Goal: Entertainment & Leisure: Consume media (video, audio)

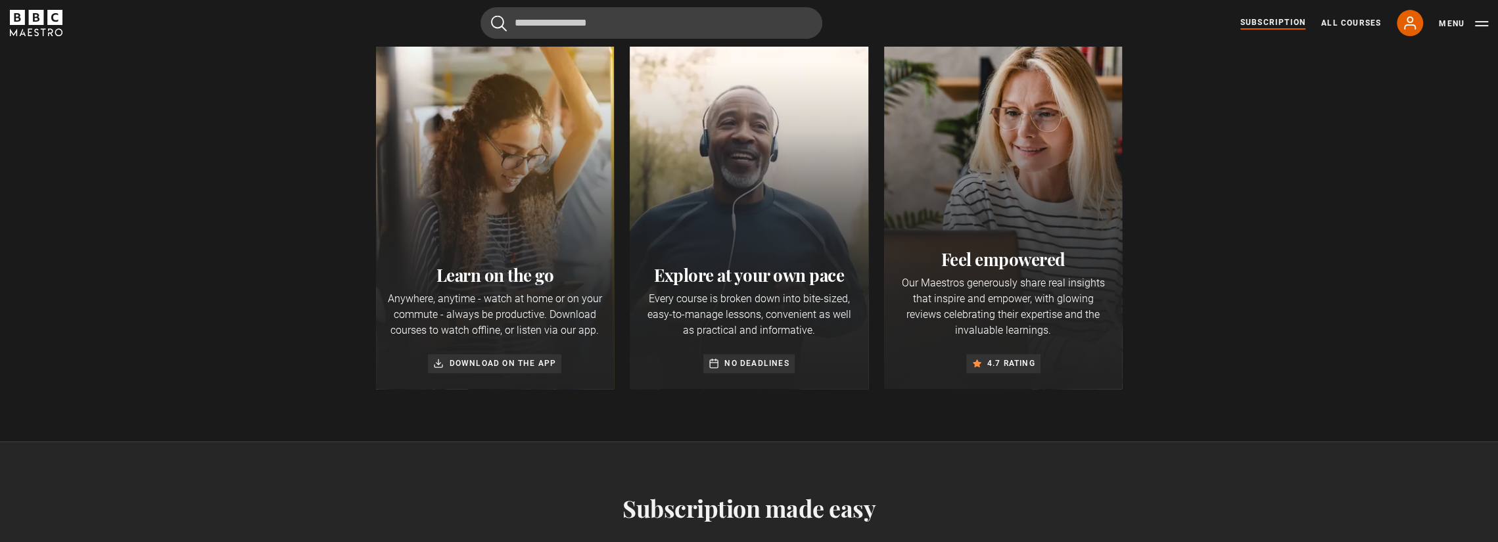
scroll to position [0, 517]
click at [42, 19] on icon "BBC Maestro" at bounding box center [36, 17] width 15 height 15
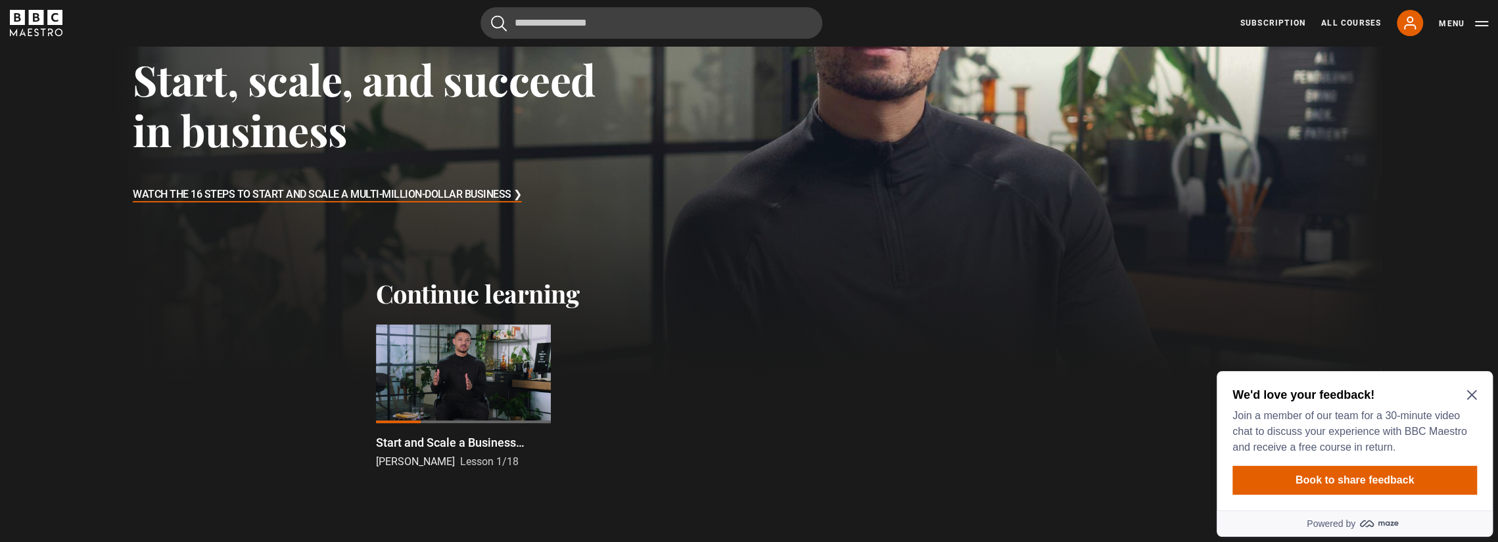
scroll to position [197, 0]
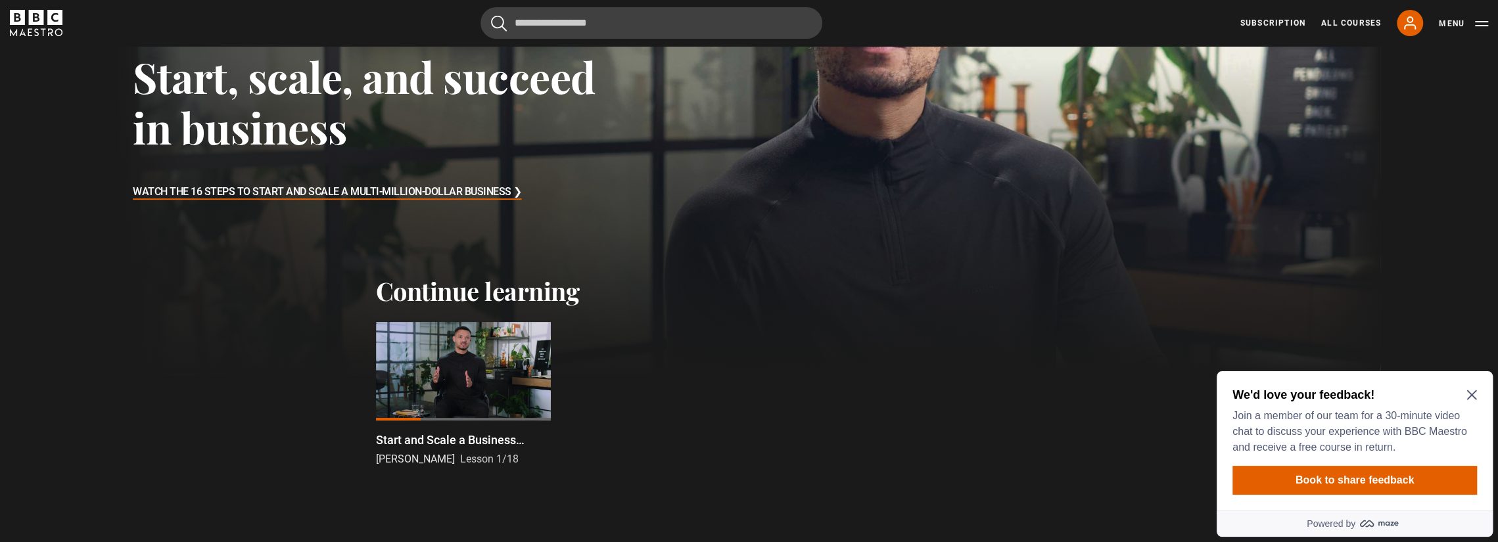
click at [1467, 395] on icon "Close Maze Prompt" at bounding box center [1472, 395] width 11 height 11
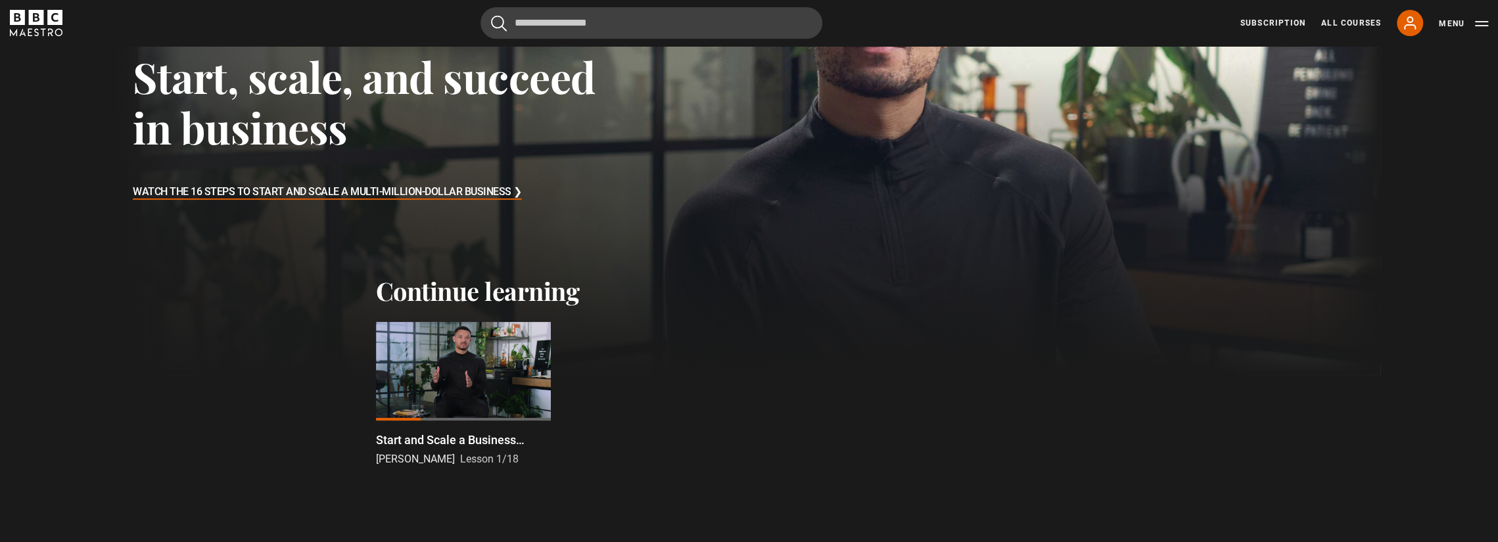
click at [446, 369] on div at bounding box center [463, 371] width 175 height 99
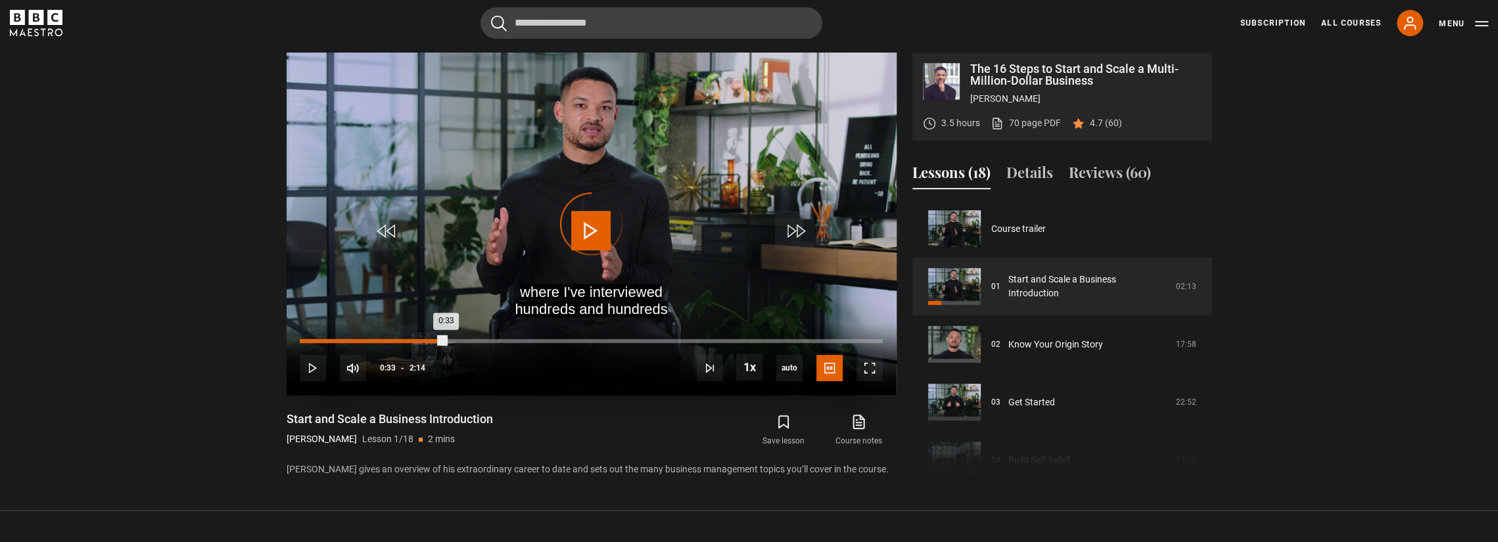
drag, startPoint x: 446, startPoint y: 339, endPoint x: 308, endPoint y: 341, distance: 138.1
click at [311, 341] on div "0:33" at bounding box center [373, 341] width 146 height 4
click at [308, 341] on div "0:02" at bounding box center [373, 341] width 146 height 4
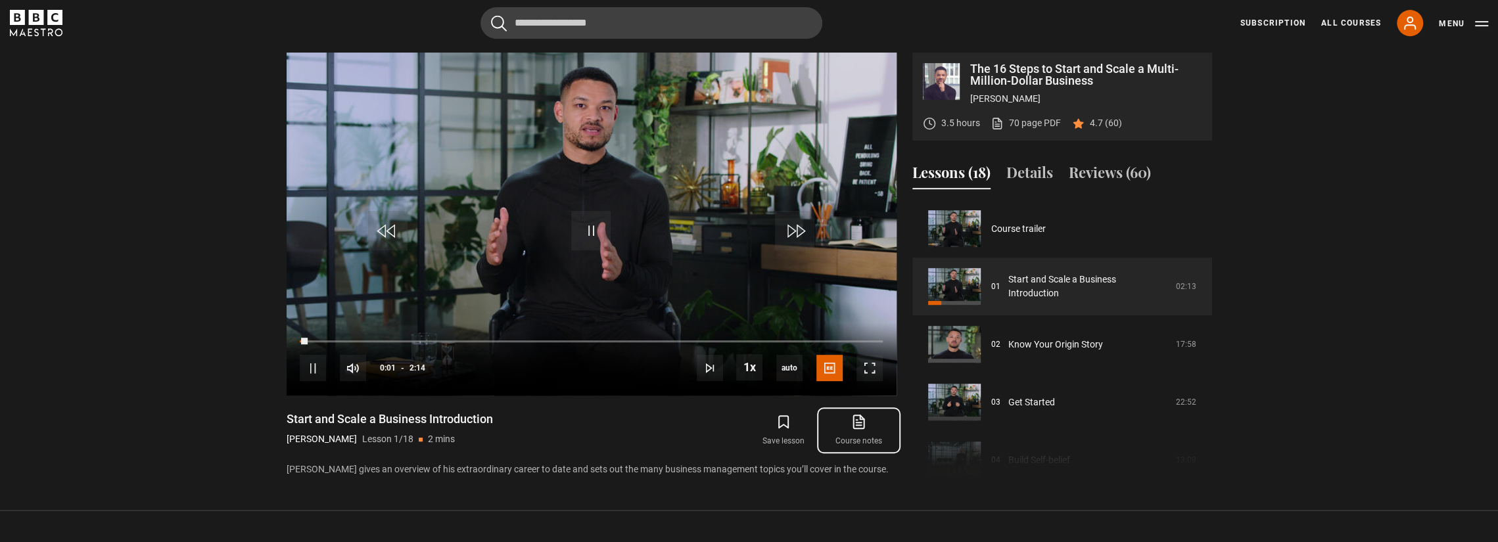
click at [851, 425] on icon at bounding box center [859, 422] width 16 height 16
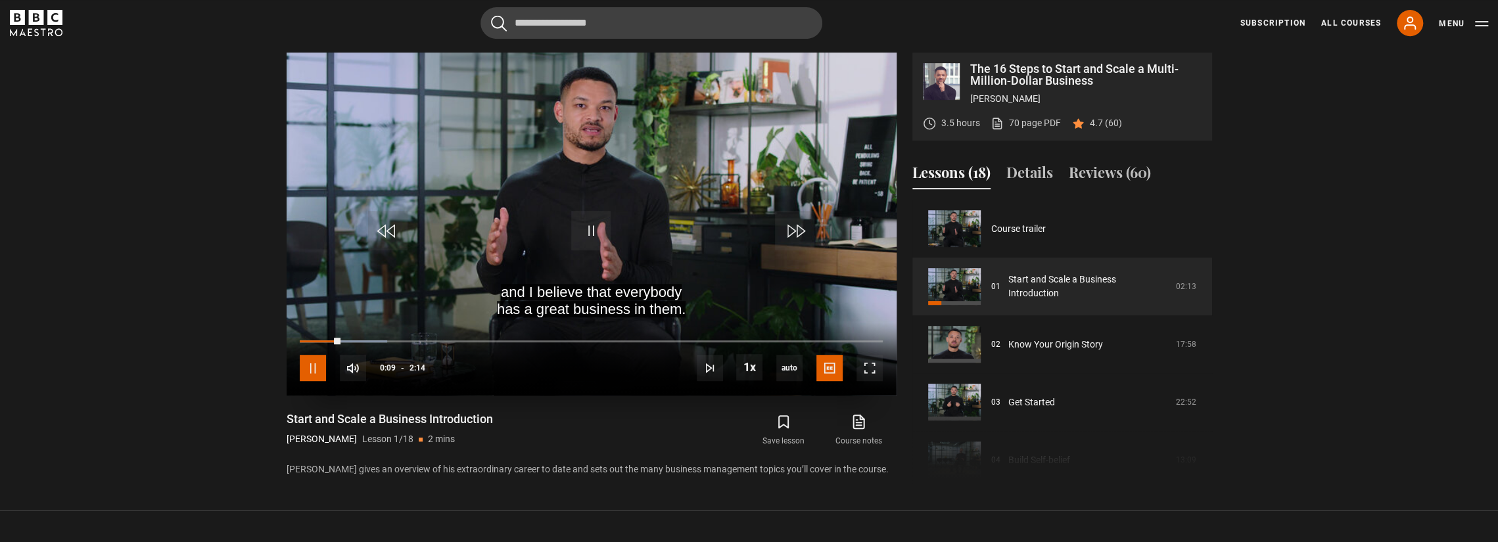
click at [309, 366] on span "Video Player" at bounding box center [313, 368] width 26 height 26
click at [300, 365] on span "Video Player" at bounding box center [313, 368] width 26 height 26
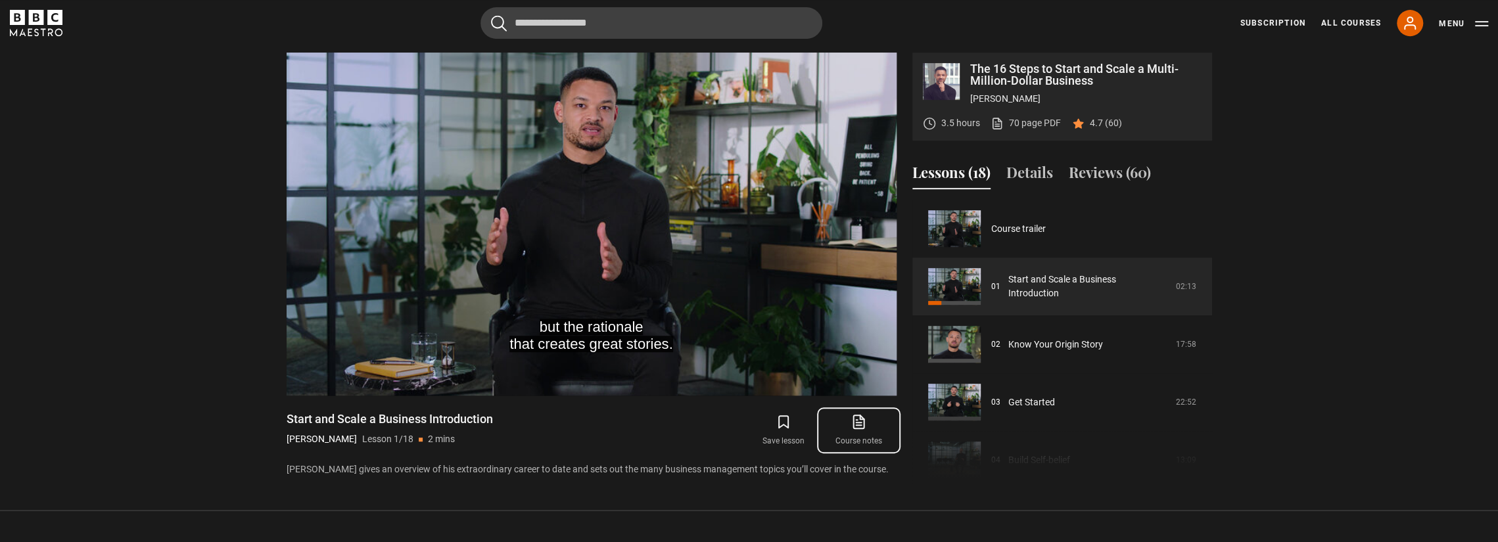
click at [863, 423] on icon at bounding box center [859, 422] width 16 height 16
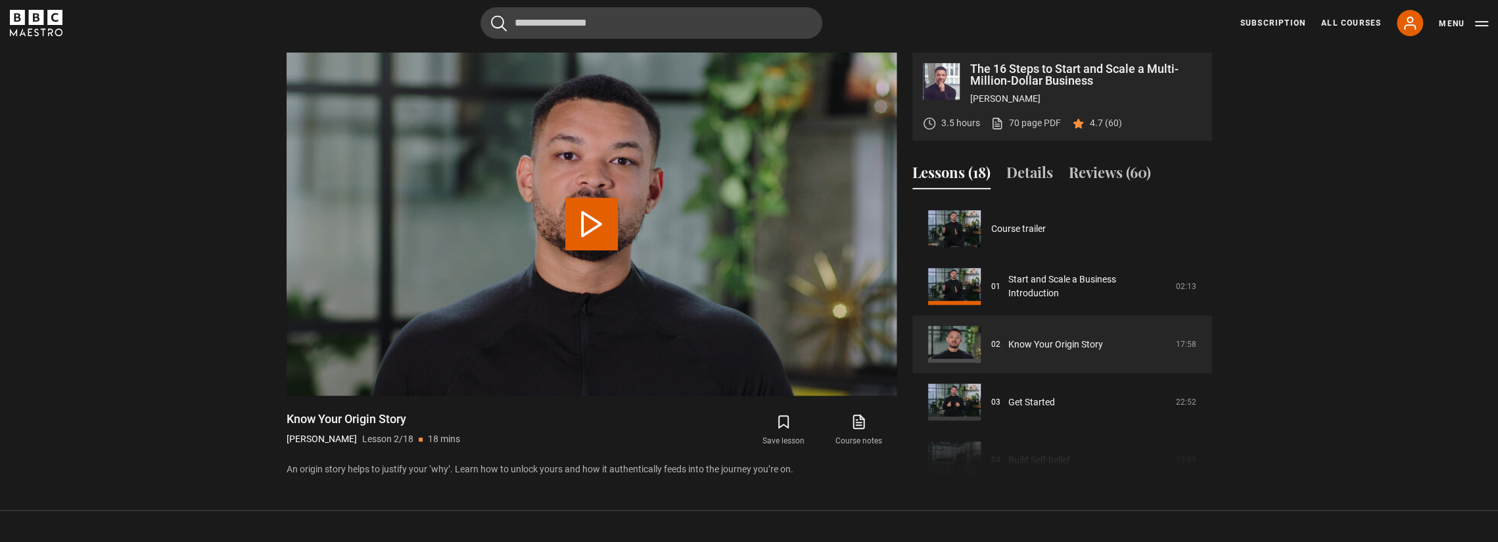
scroll to position [58, 0]
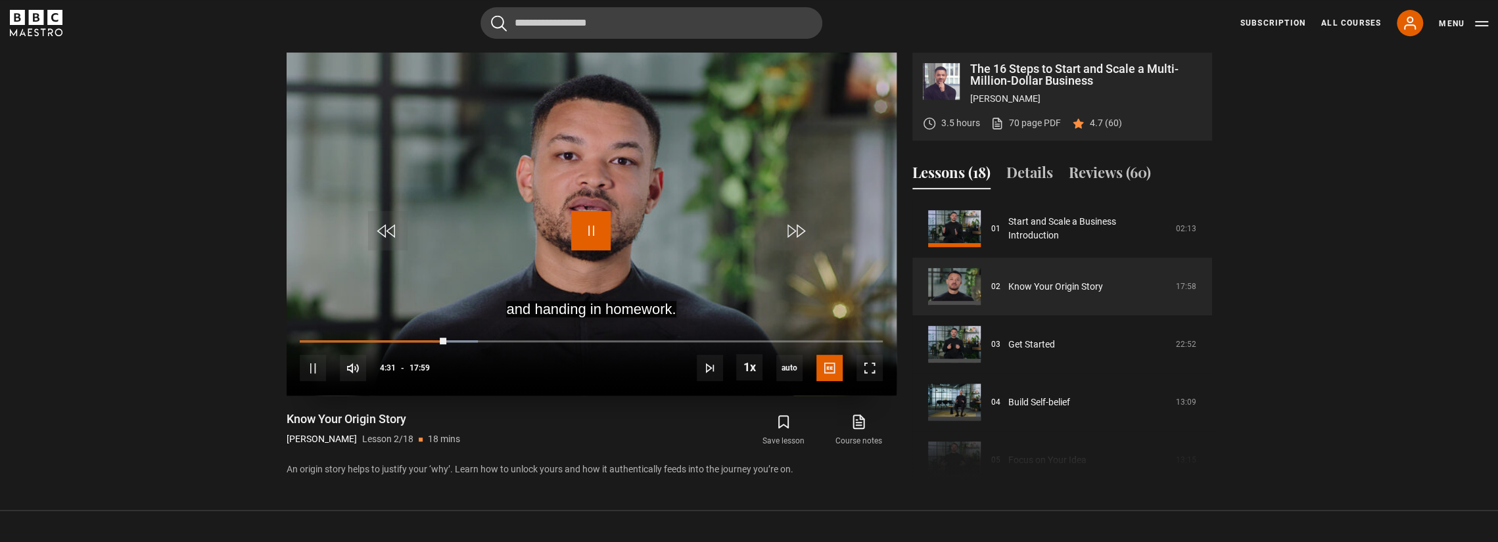
click at [585, 217] on span "Video Player" at bounding box center [590, 230] width 39 height 39
drag, startPoint x: 442, startPoint y: 337, endPoint x: 399, endPoint y: 331, distance: 43.8
click at [399, 331] on div "10s Skip Back 10 seconds Play 10s Skip Forward 10 seconds Loaded : 0.00% 03:50 …" at bounding box center [592, 359] width 610 height 73
click at [417, 339] on div "10s Skip Back 10 seconds Play 10s Skip Forward 10 seconds Loaded : 17.15% 03:50…" at bounding box center [592, 359] width 610 height 73
click at [589, 220] on span "Video Player" at bounding box center [590, 230] width 39 height 39
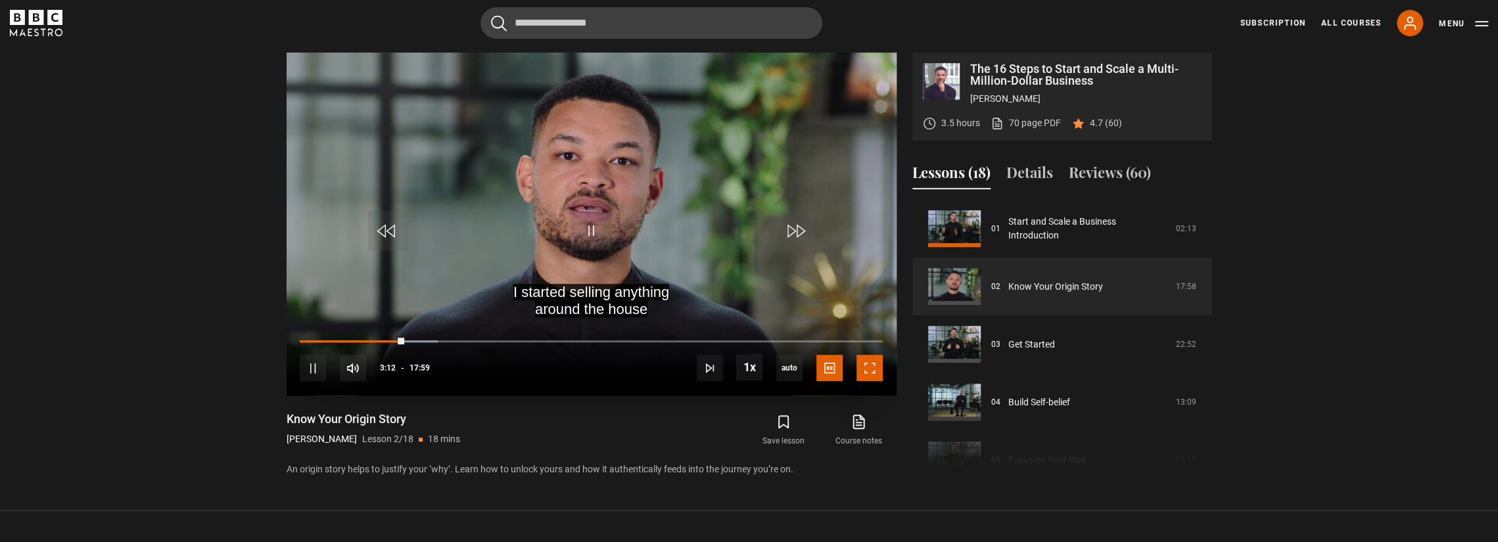
click at [874, 365] on span "Video Player" at bounding box center [870, 368] width 26 height 26
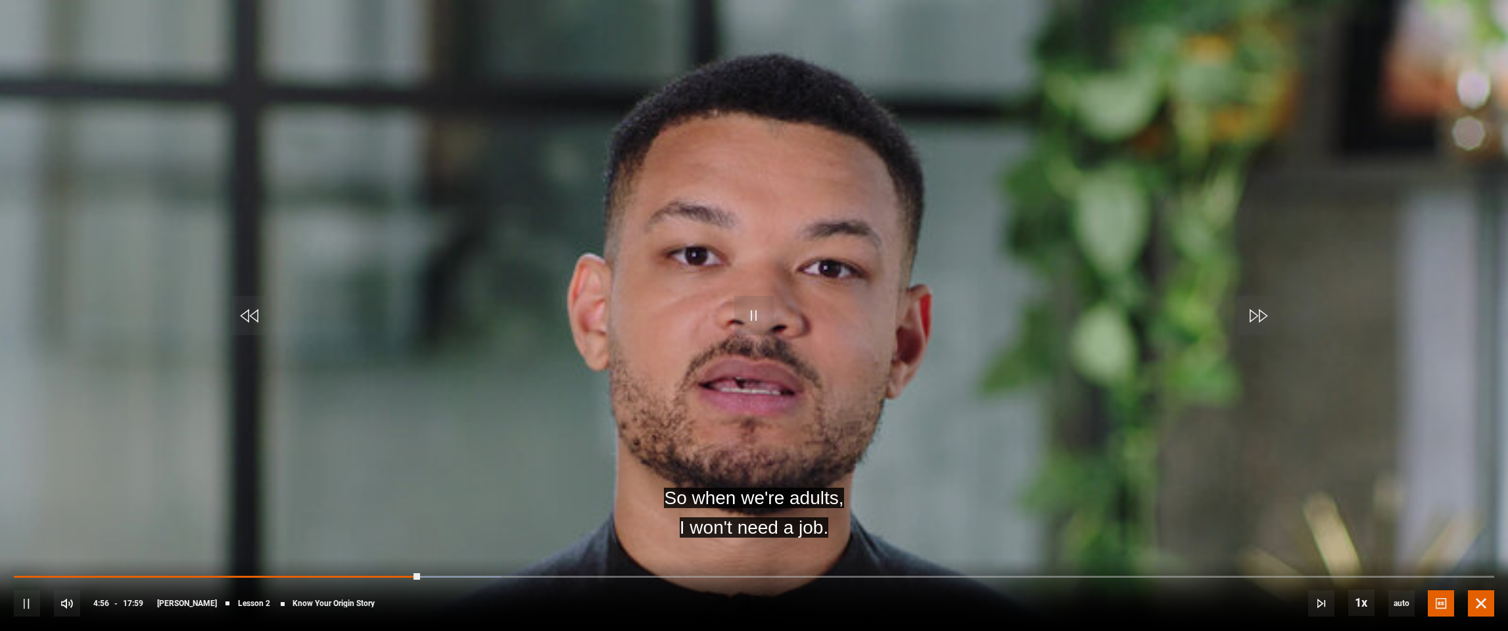
drag, startPoint x: 1475, startPoint y: 597, endPoint x: 1470, endPoint y: 537, distance: 60.0
click at [1475, 542] on span "Video Player" at bounding box center [1481, 603] width 26 height 26
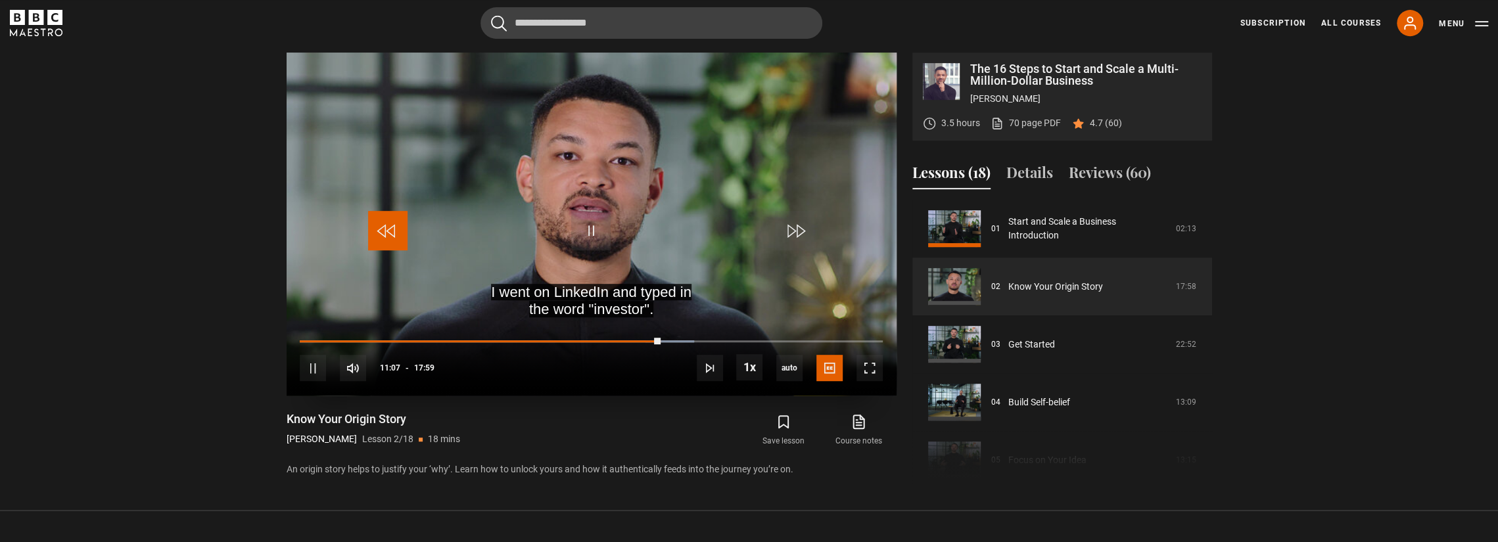
click at [383, 232] on span "Video Player" at bounding box center [387, 230] width 39 height 39
click at [578, 221] on span "Video Player" at bounding box center [590, 230] width 39 height 39
